Goal: Transaction & Acquisition: Subscribe to service/newsletter

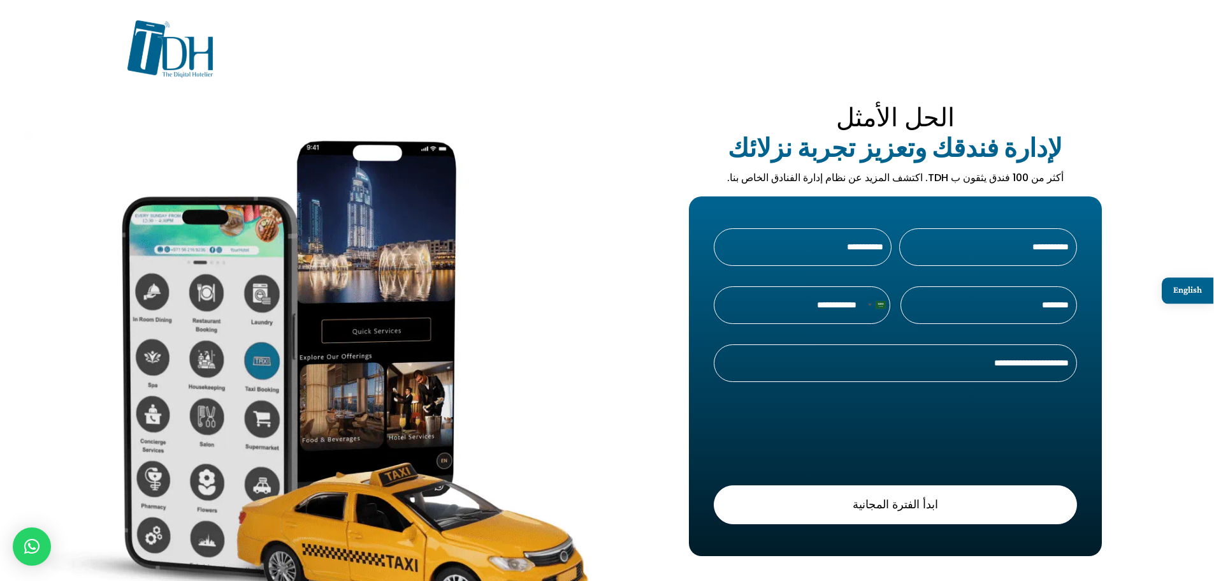
click at [201, 69] on img at bounding box center [169, 48] width 85 height 57
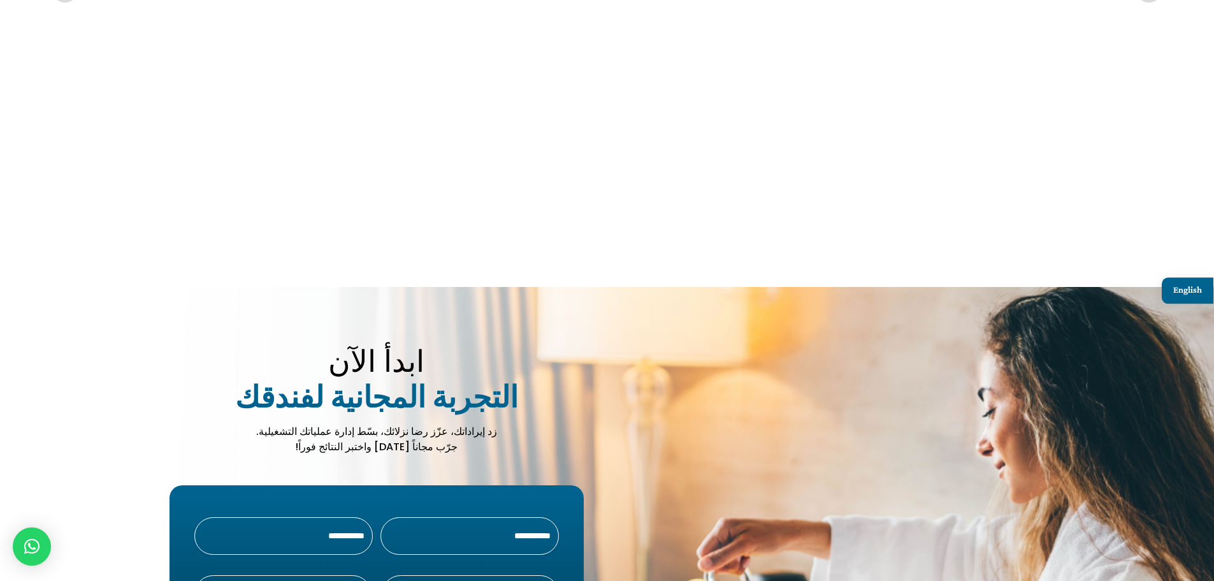
scroll to position [4540, 0]
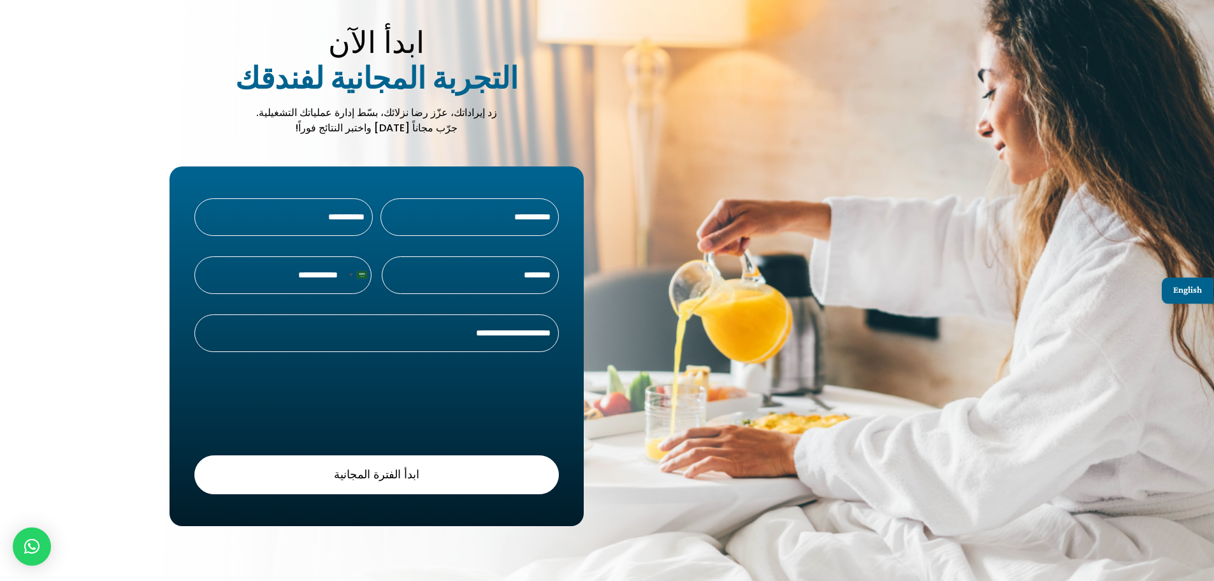
click at [386, 109] on div "زد إيراداتك، عزّز رضا نزلائك، بسّط إدارة عملياتك التشغيلية. جرّب مجاناً [DATE] …" at bounding box center [377, 120] width 446 height 31
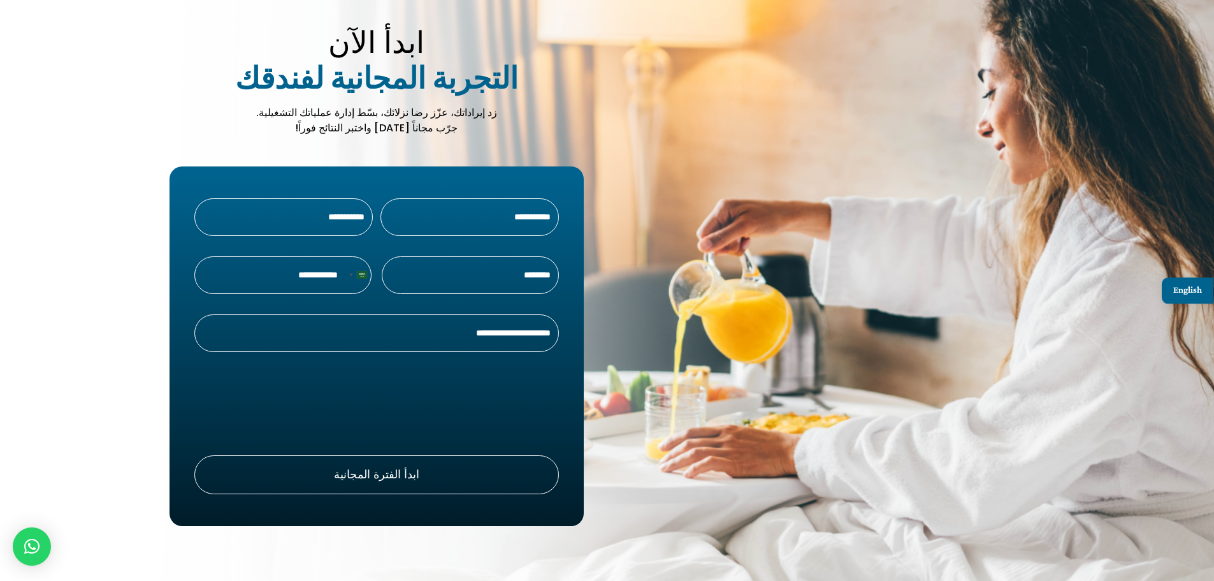
click at [456, 464] on button "ابدأ الفترة المجانية" at bounding box center [376, 474] width 365 height 39
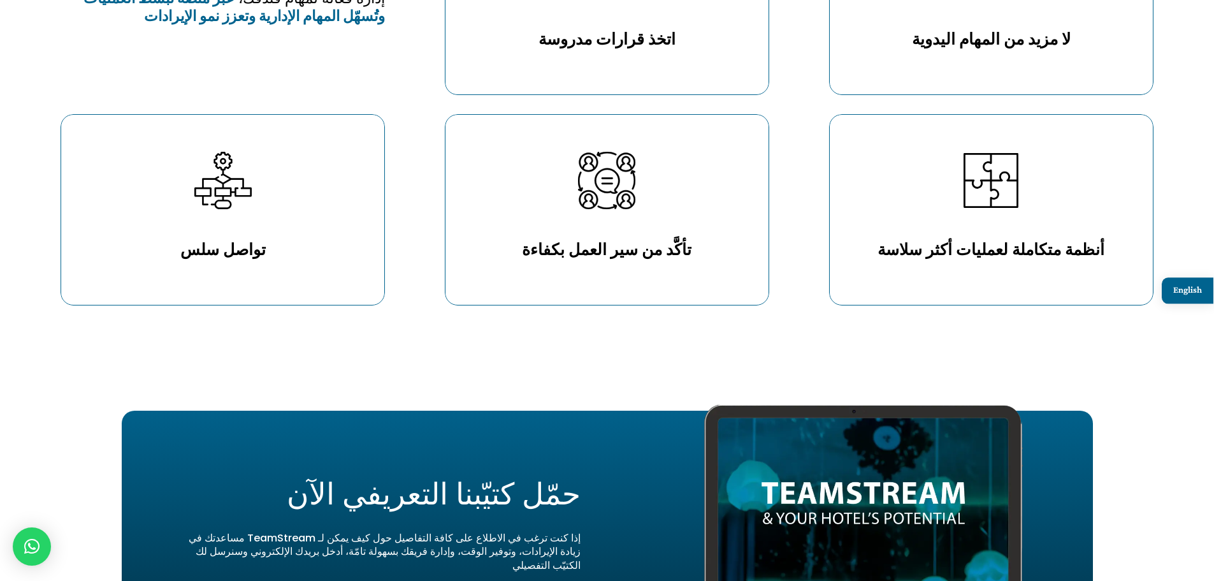
scroll to position [2681, 0]
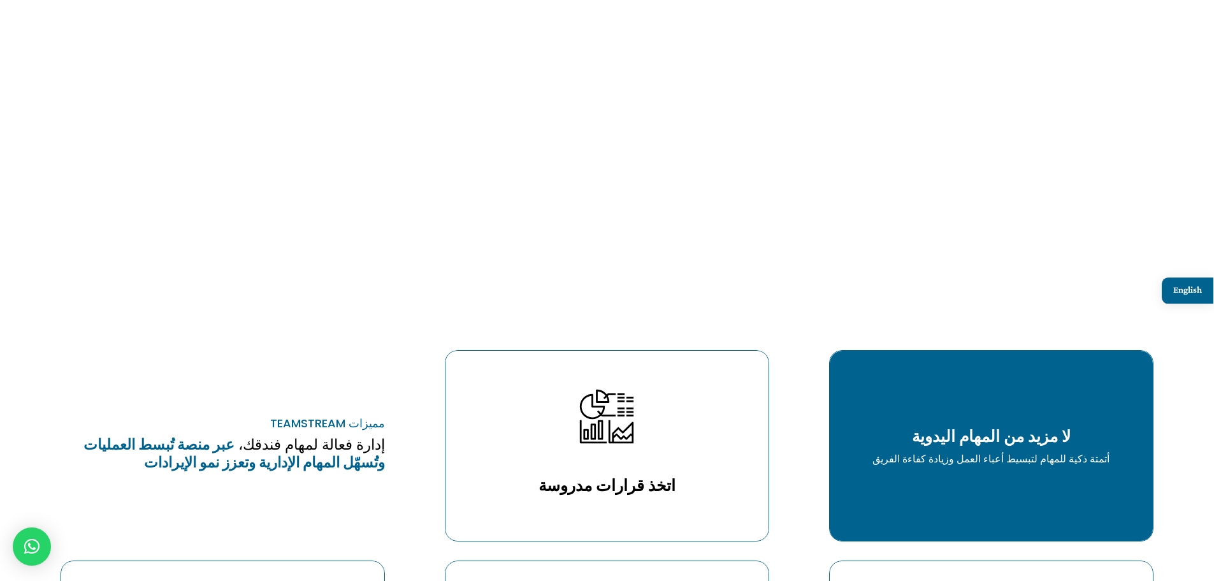
click at [1016, 437] on h2 "لا مزيد من المهام اليدوية" at bounding box center [991, 439] width 285 height 25
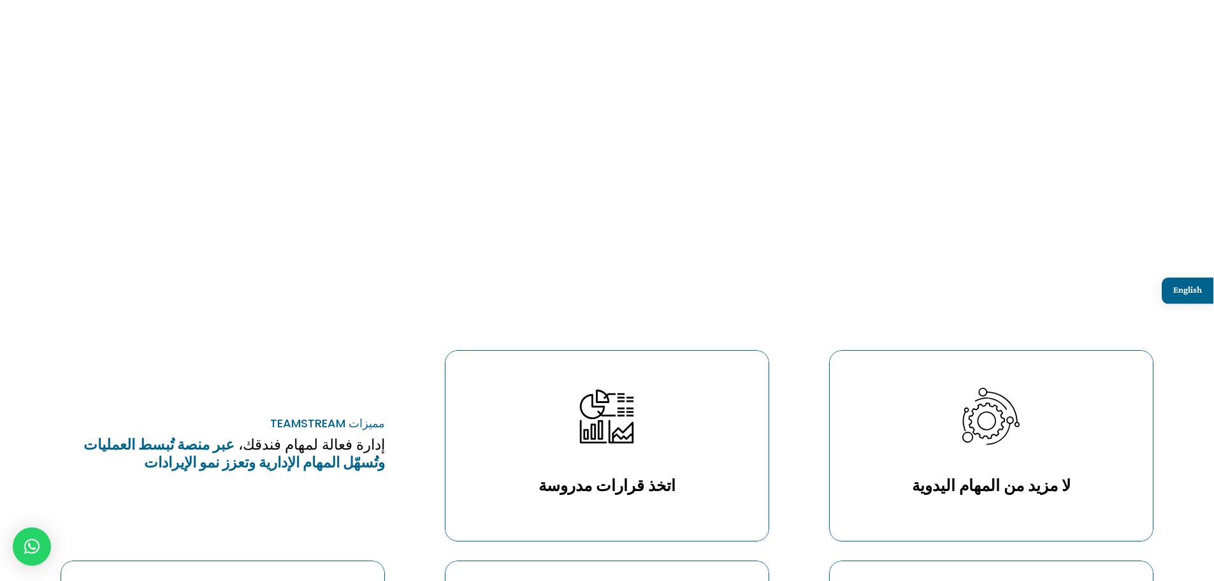
click at [315, 450] on strong "عبر منصة تُبسط العمليات وتُسهّل المهام الإدارية وتعزز نمو الإيرادات" at bounding box center [235, 453] width 302 height 38
click at [337, 416] on div "مميزات Teamstream" at bounding box center [223, 423] width 324 height 14
drag, startPoint x: 270, startPoint y: 409, endPoint x: 332, endPoint y: 411, distance: 61.9
click at [338, 416] on div "مميزات Teamstream" at bounding box center [223, 423] width 324 height 14
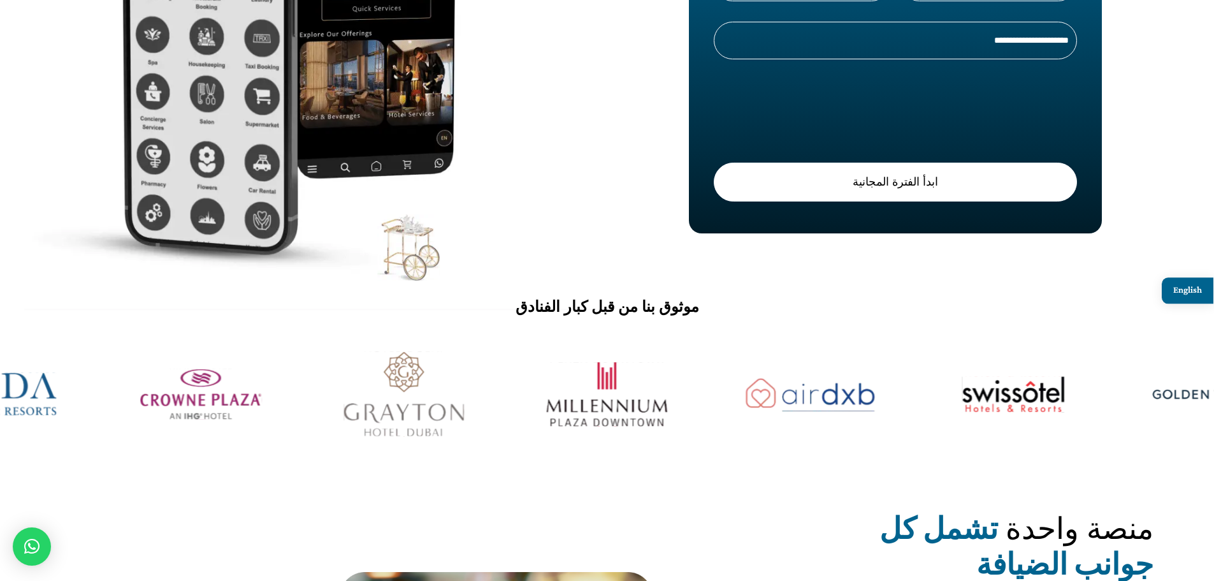
scroll to position [0, 0]
